Goal: Navigation & Orientation: Find specific page/section

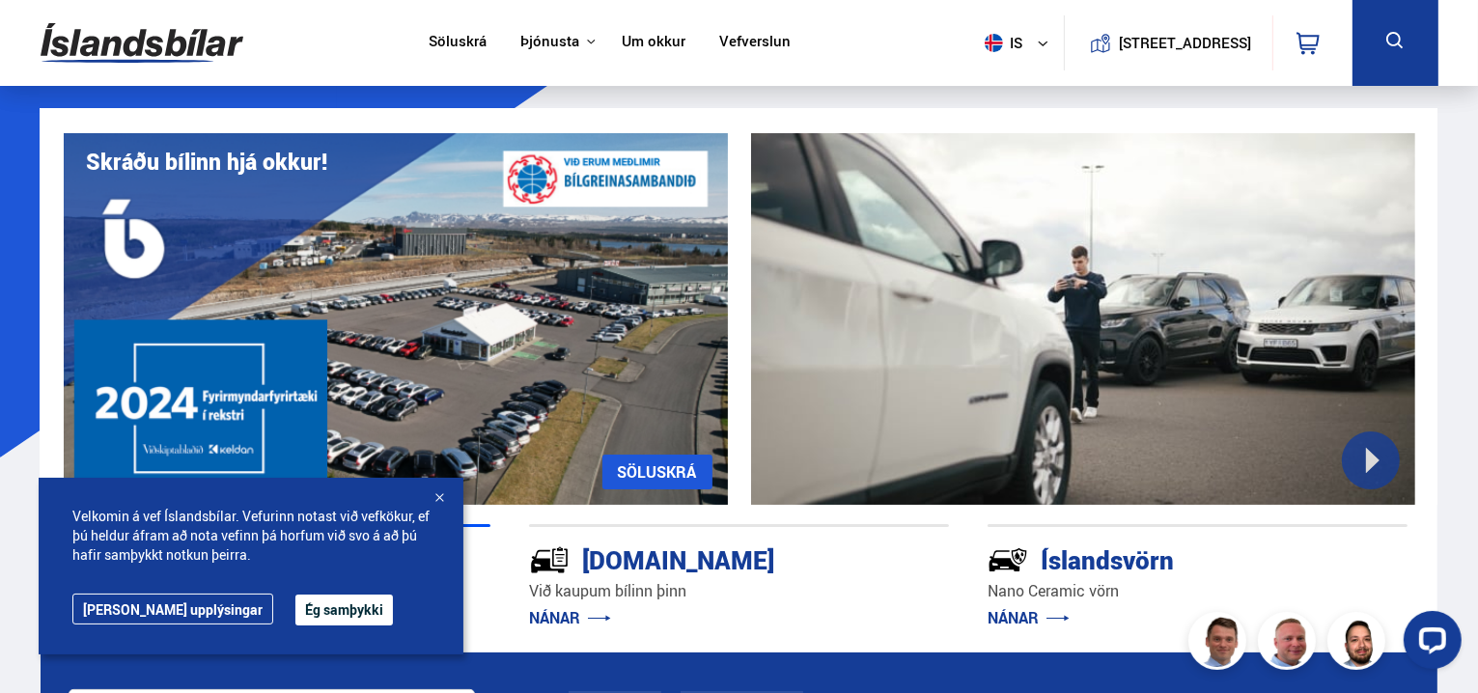
click at [295, 609] on button "Ég samþykki" at bounding box center [343, 610] width 97 height 31
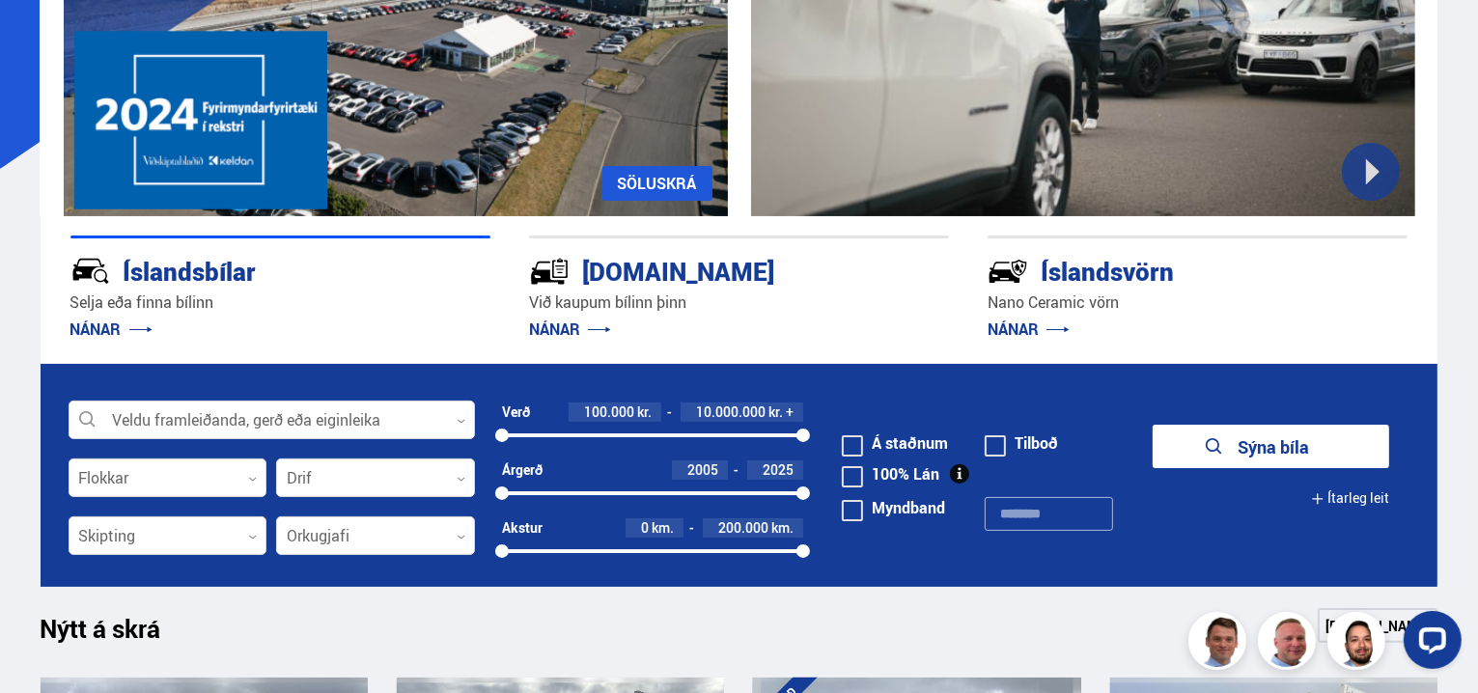
scroll to position [290, 0]
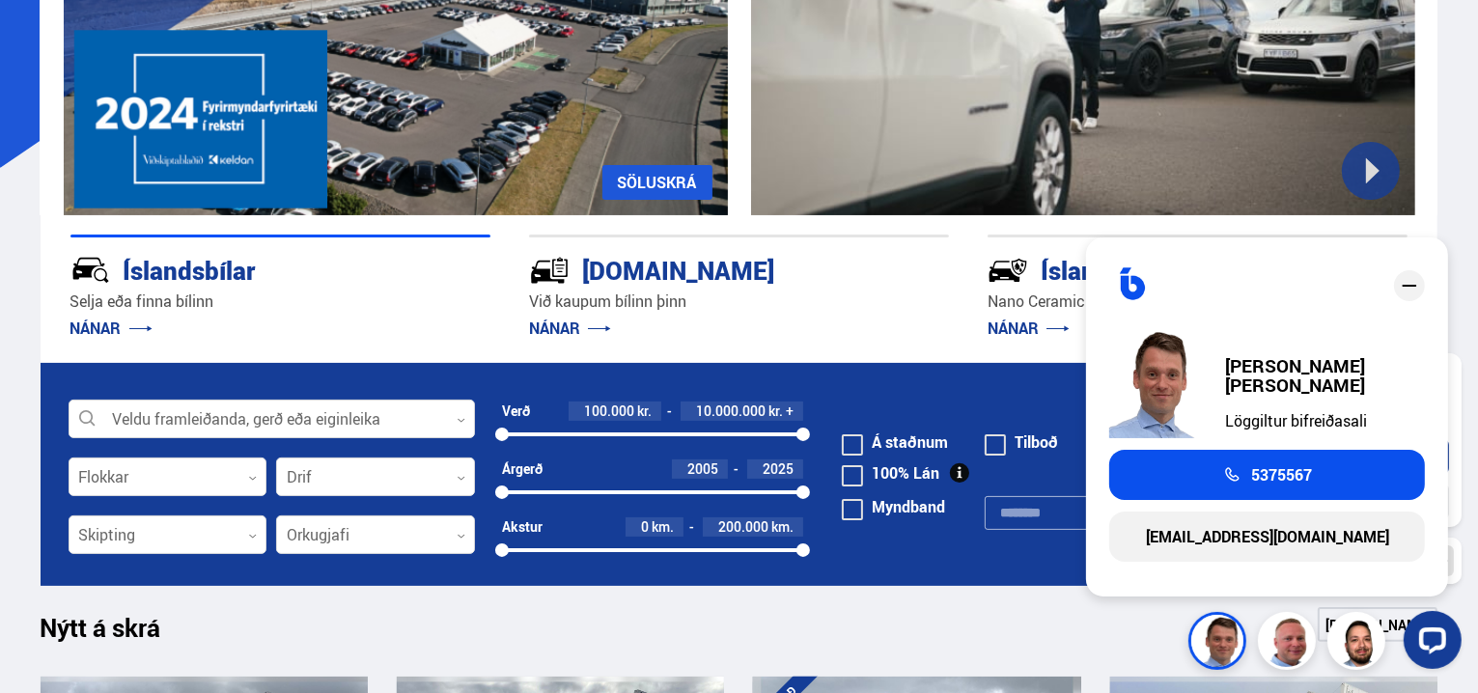
click at [583, 609] on div "Nýtt á skrá Sjá meira" at bounding box center [740, 630] width 1398 height 46
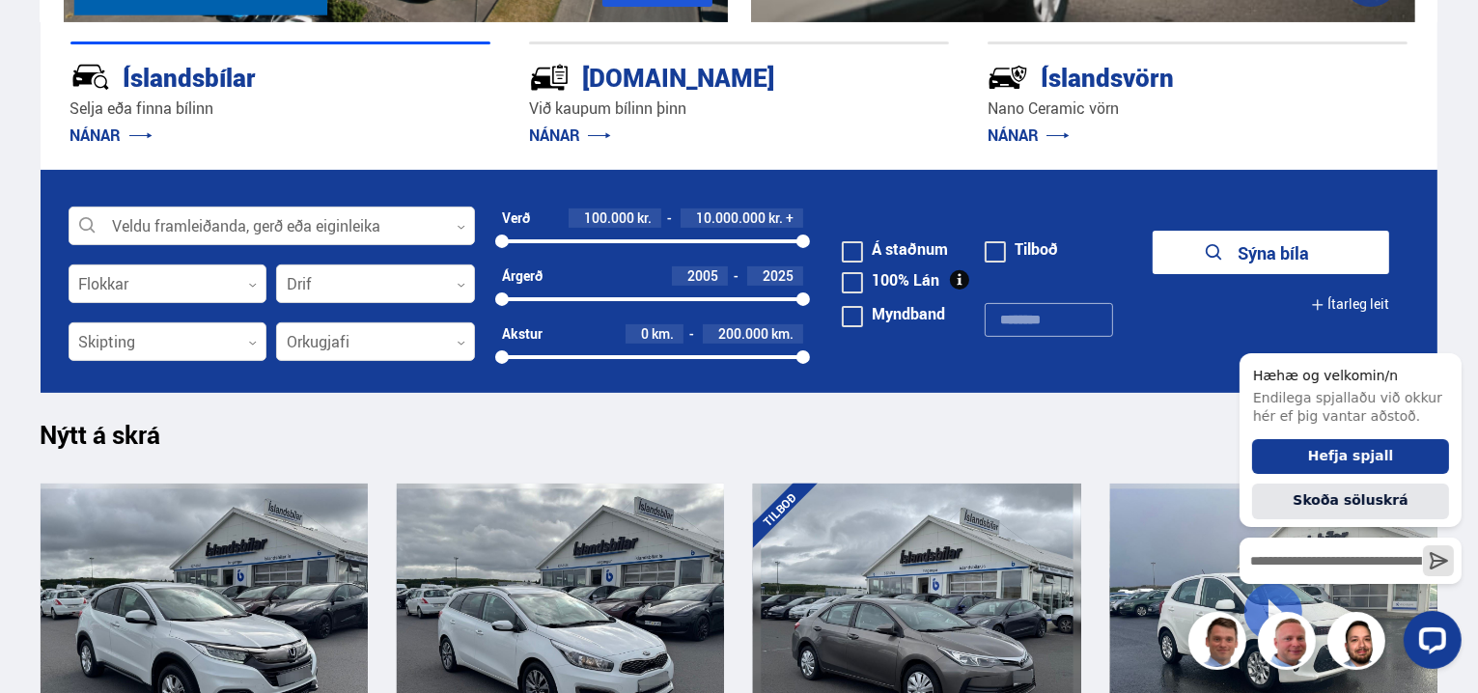
scroll to position [0, 0]
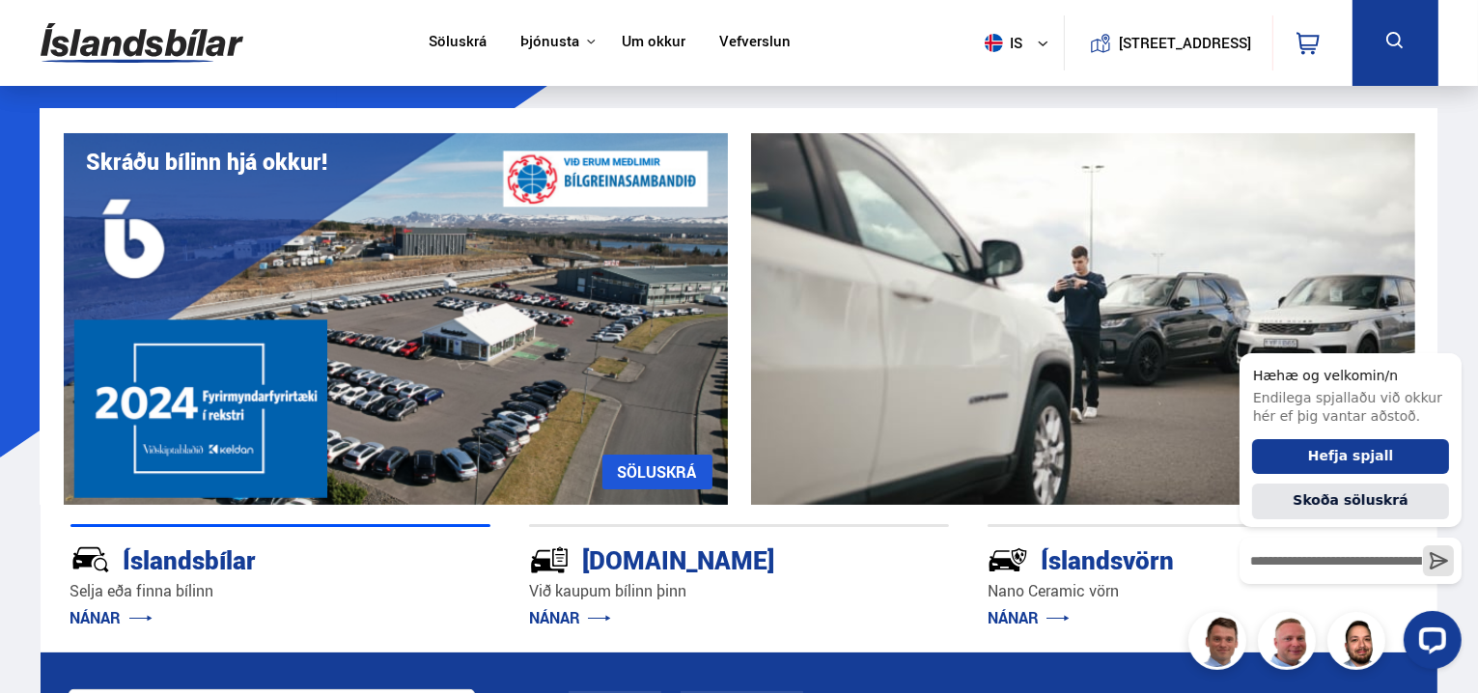
drag, startPoint x: 622, startPoint y: 50, endPoint x: 630, endPoint y: 38, distance: 15.3
click at [622, 50] on link "Um okkur" at bounding box center [654, 43] width 64 height 20
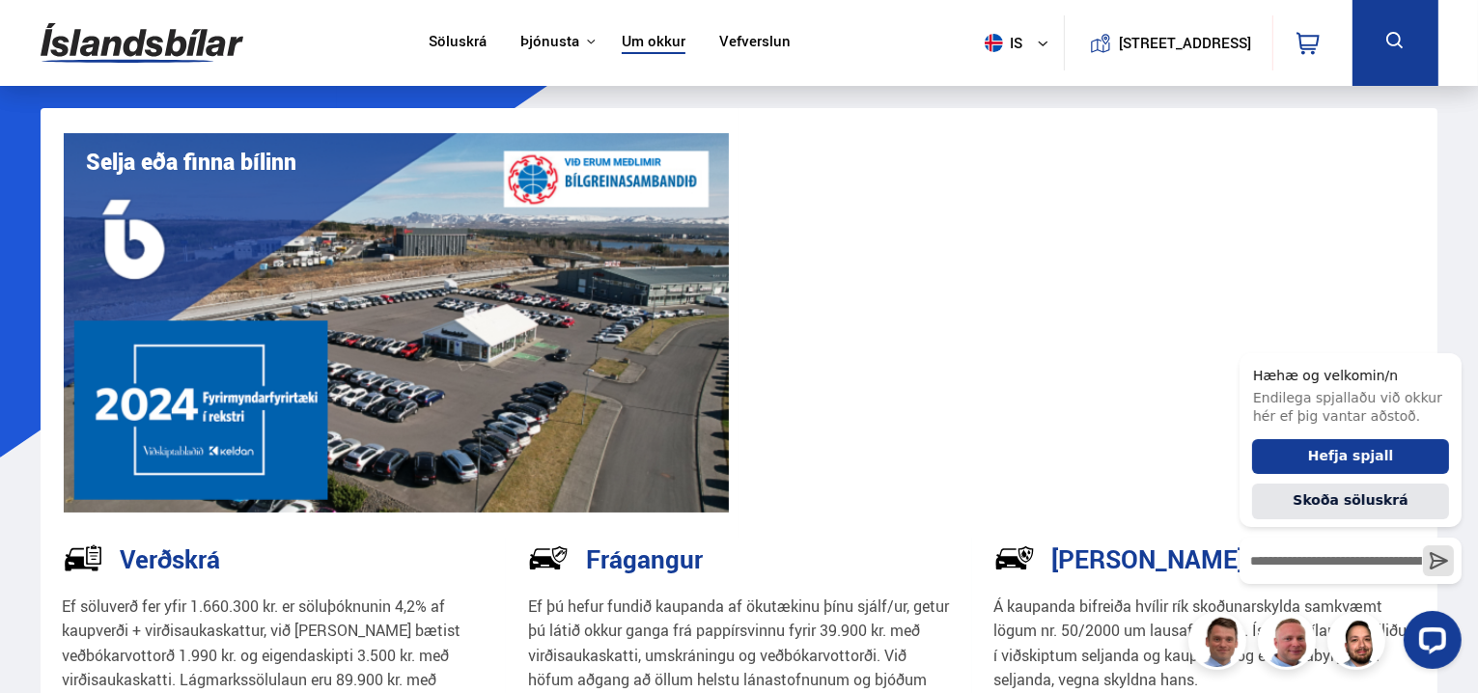
click at [629, 42] on link "Um okkur" at bounding box center [654, 43] width 64 height 20
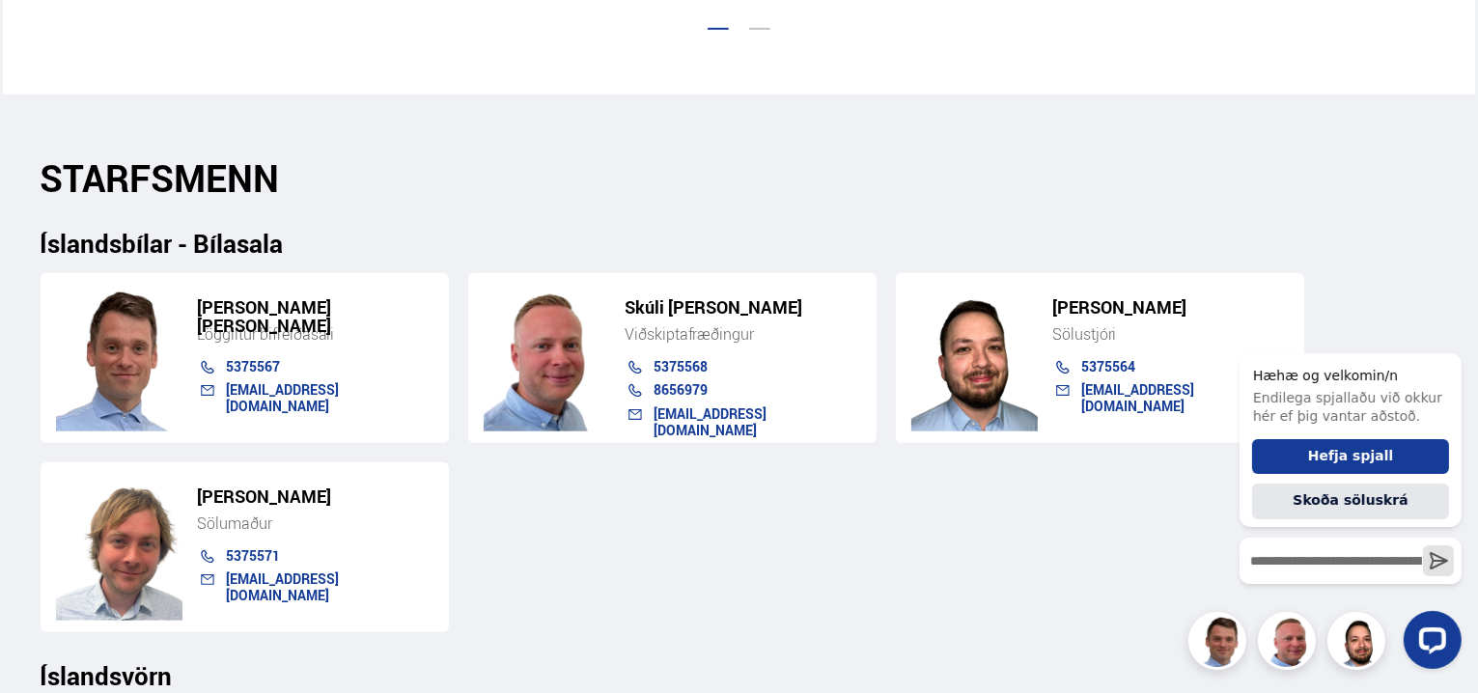
scroll to position [1931, 0]
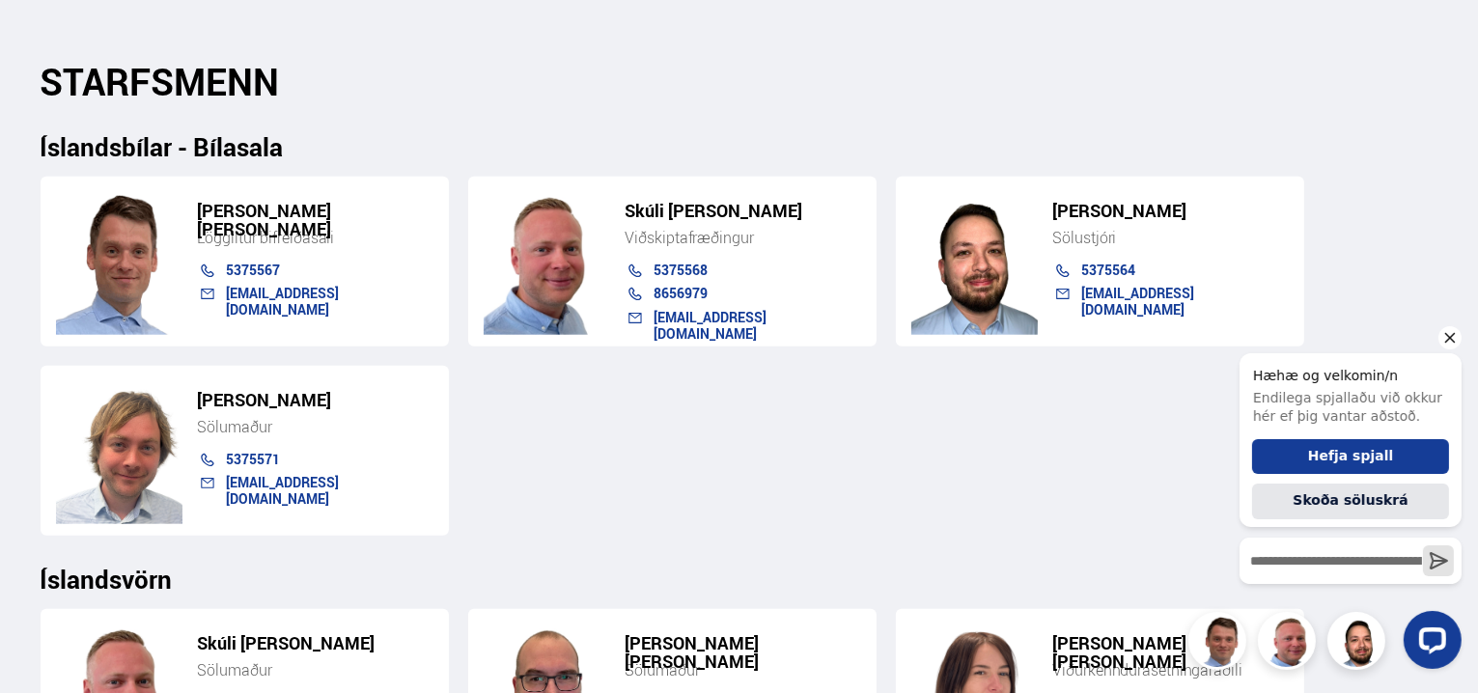
click at [1448, 338] on icon "Hide greeting" at bounding box center [1449, 337] width 11 height 11
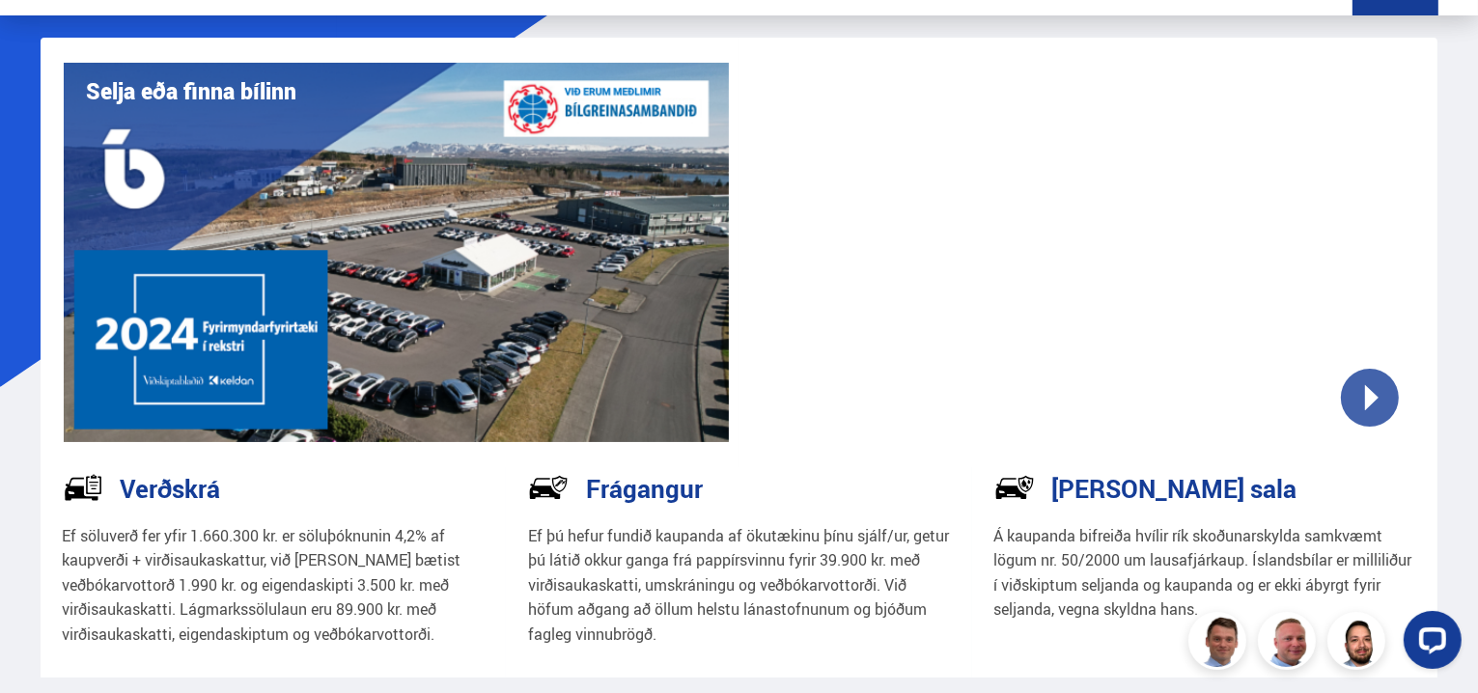
scroll to position [0, 0]
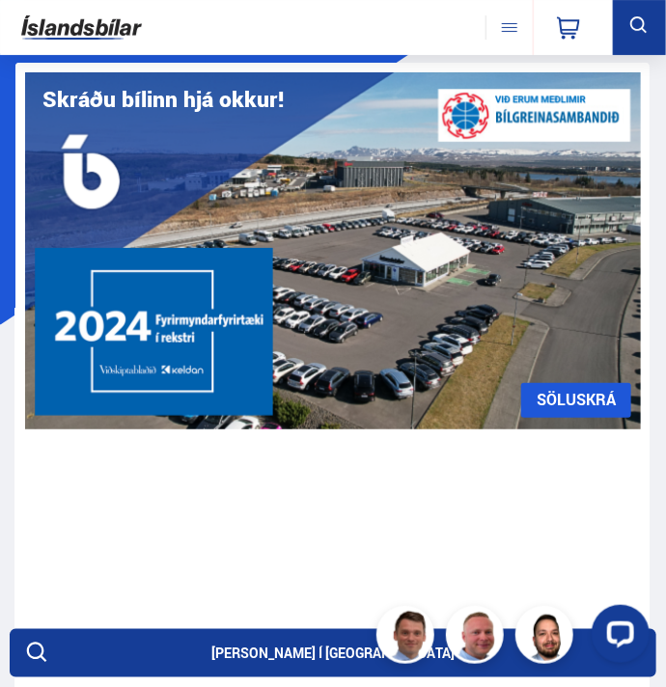
click at [511, 29] on button at bounding box center [509, 27] width 47 height 24
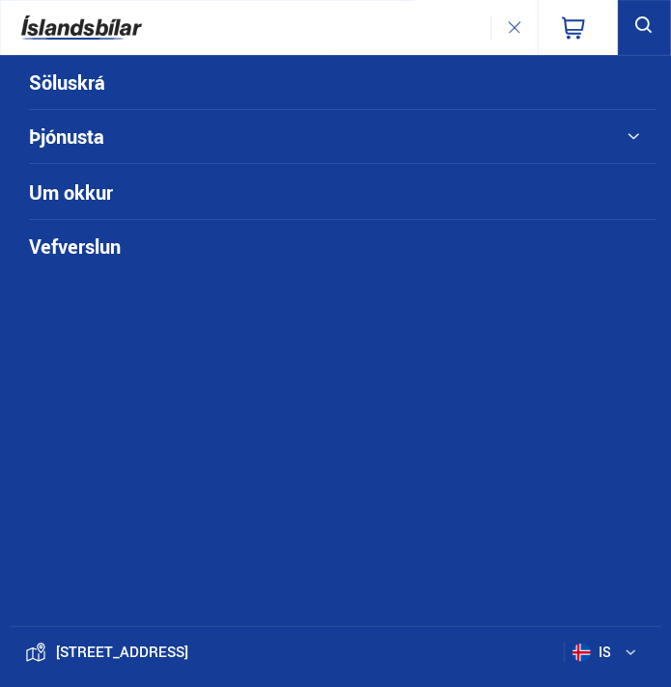
click at [79, 192] on link "Um okkur" at bounding box center [307, 192] width 556 height 53
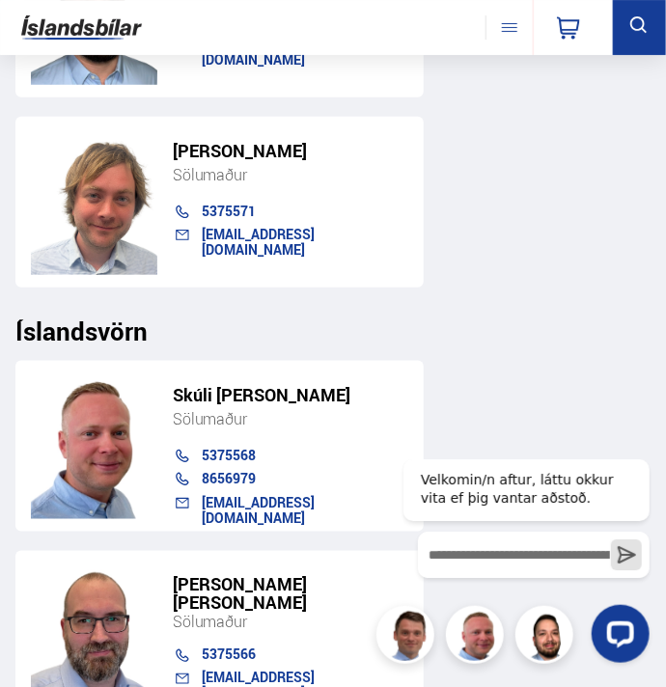
scroll to position [3574, 0]
